Goal: Find specific page/section: Find specific page/section

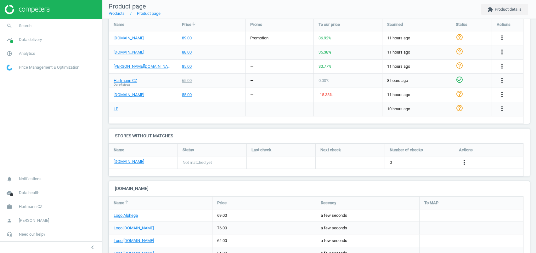
scroll to position [220, 0]
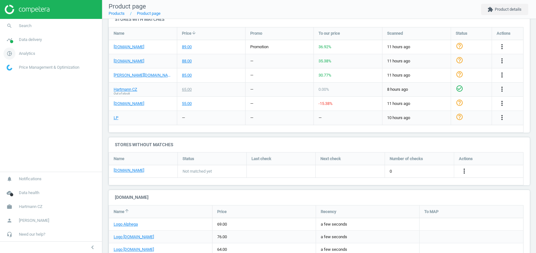
click at [25, 54] on span "Analytics" at bounding box center [27, 54] width 16 height 6
click at [27, 41] on span "Data delivery" at bounding box center [30, 40] width 23 height 6
click at [20, 71] on span "Matches" at bounding box center [14, 72] width 14 height 5
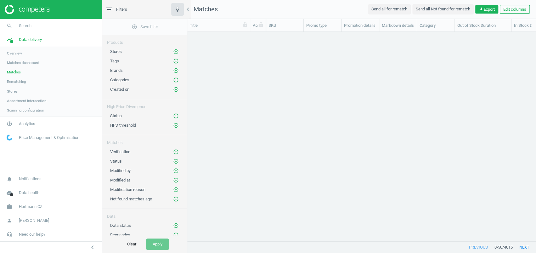
scroll to position [196, 342]
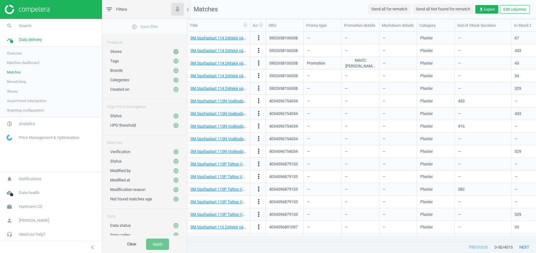
click at [179, 52] on button "add_circle_outline" at bounding box center [176, 51] width 6 height 6
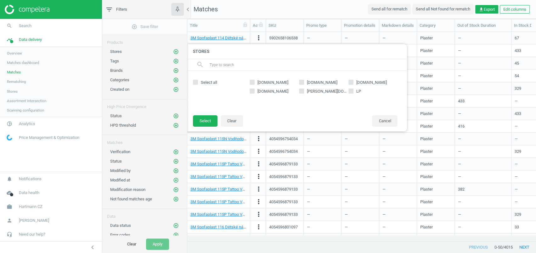
click at [350, 90] on input "LP" at bounding box center [351, 91] width 4 height 4
checkbox input "true"
drag, startPoint x: 189, startPoint y: 116, endPoint x: 196, endPoint y: 119, distance: 7.7
click at [189, 116] on footer "Select Clear Cancel" at bounding box center [297, 123] width 220 height 16
click at [209, 121] on button "Select" at bounding box center [205, 120] width 25 height 11
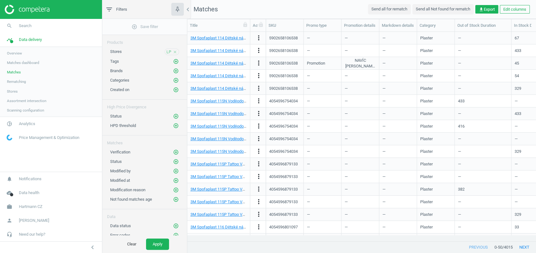
click at [162, 238] on div "Clear Apply" at bounding box center [144, 244] width 85 height 18
click at [163, 240] on button "Apply" at bounding box center [157, 243] width 23 height 11
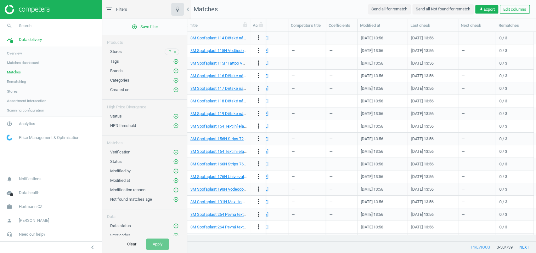
scroll to position [0, 817]
click at [515, 13] on button "Edit columns" at bounding box center [515, 9] width 30 height 9
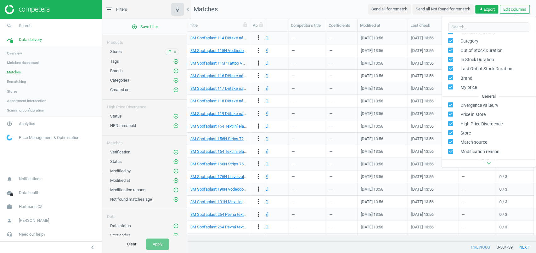
scroll to position [107, 0]
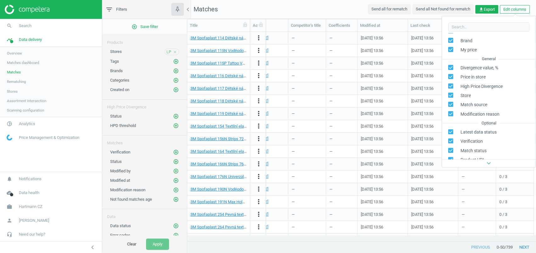
click at [350, 11] on nav "Matches Send all for rematch Send all Not found for rematch get_app Export Edit…" at bounding box center [361, 9] width 349 height 19
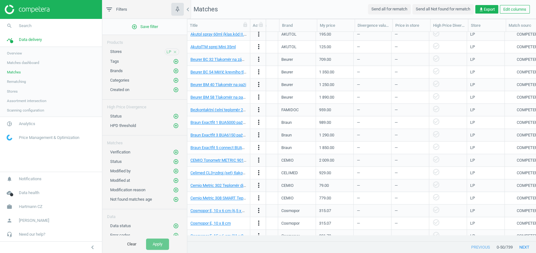
scroll to position [426, 0]
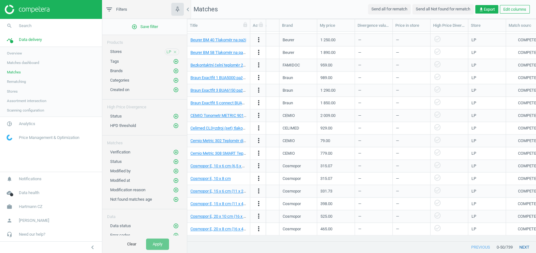
click at [525, 247] on button "next" at bounding box center [524, 246] width 23 height 11
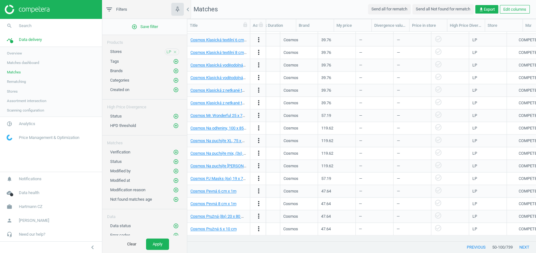
scroll to position [0, 325]
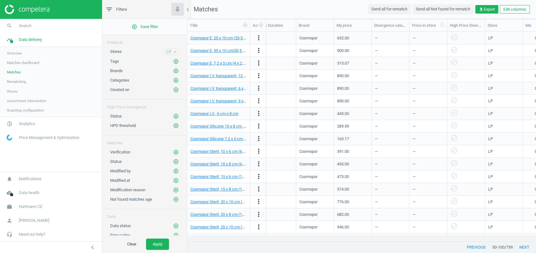
click at [421, 24] on div "Price in store" at bounding box center [428, 26] width 32 height 6
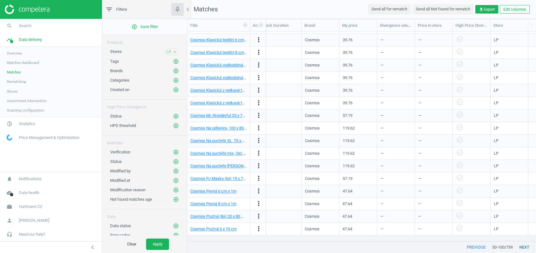
click at [525, 246] on button "next" at bounding box center [524, 246] width 23 height 11
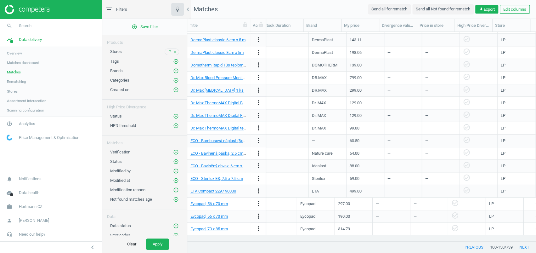
scroll to position [0, 325]
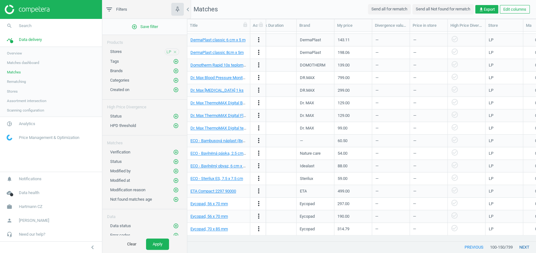
click at [526, 247] on button "next" at bounding box center [524, 246] width 23 height 11
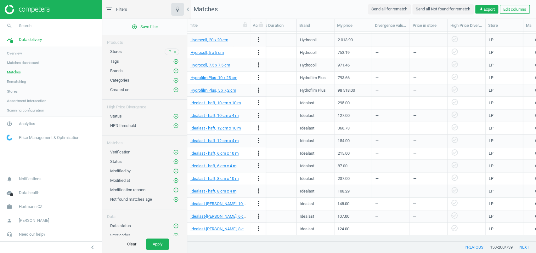
scroll to position [0, 336]
